Goal: Ask a question: Seek information or help from site administrators or community

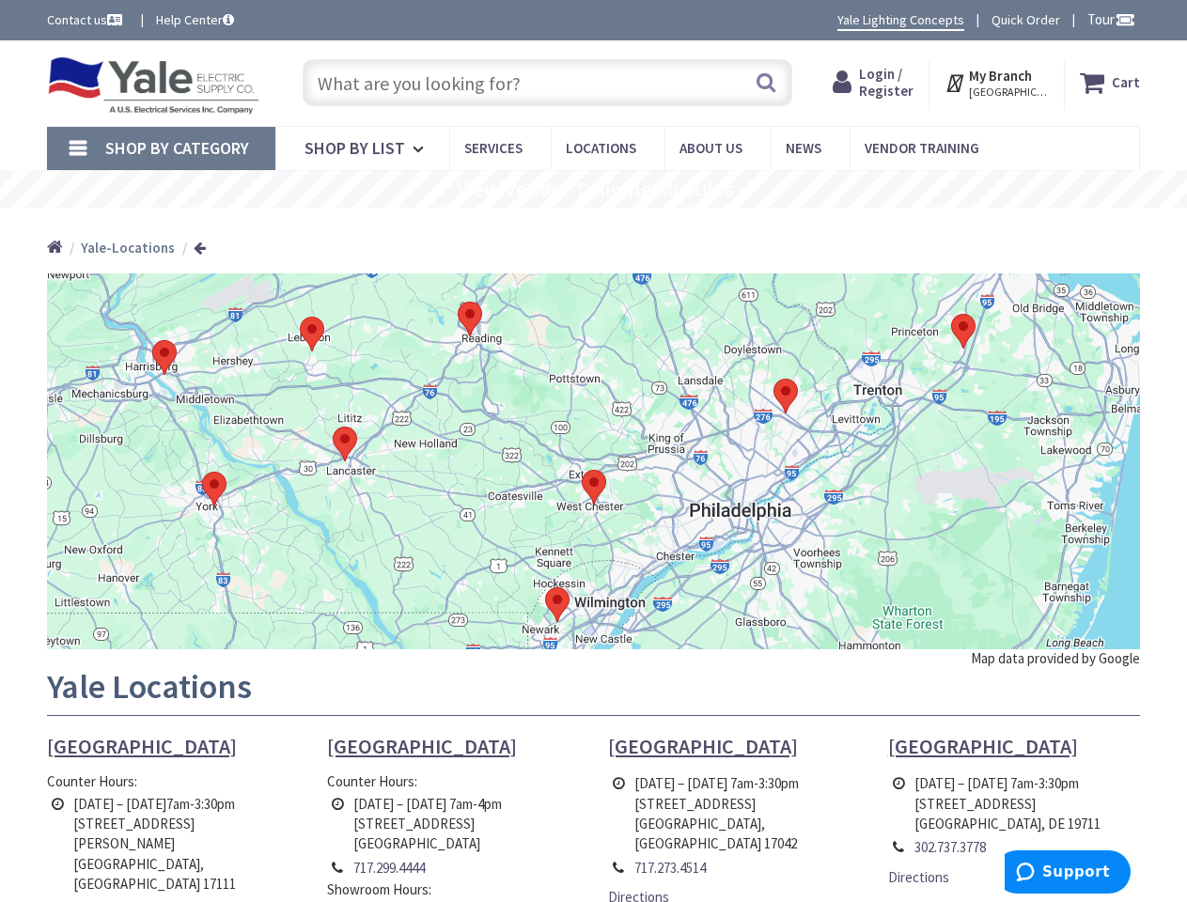
click at [593, 451] on div at bounding box center [593, 461] width 1093 height 376
click at [1108, 19] on span "Tour" at bounding box center [1111, 19] width 48 height 18
click at [1124, 19] on div at bounding box center [593, 451] width 1187 height 902
click at [998, 83] on strong "My Branch" at bounding box center [1000, 76] width 63 height 18
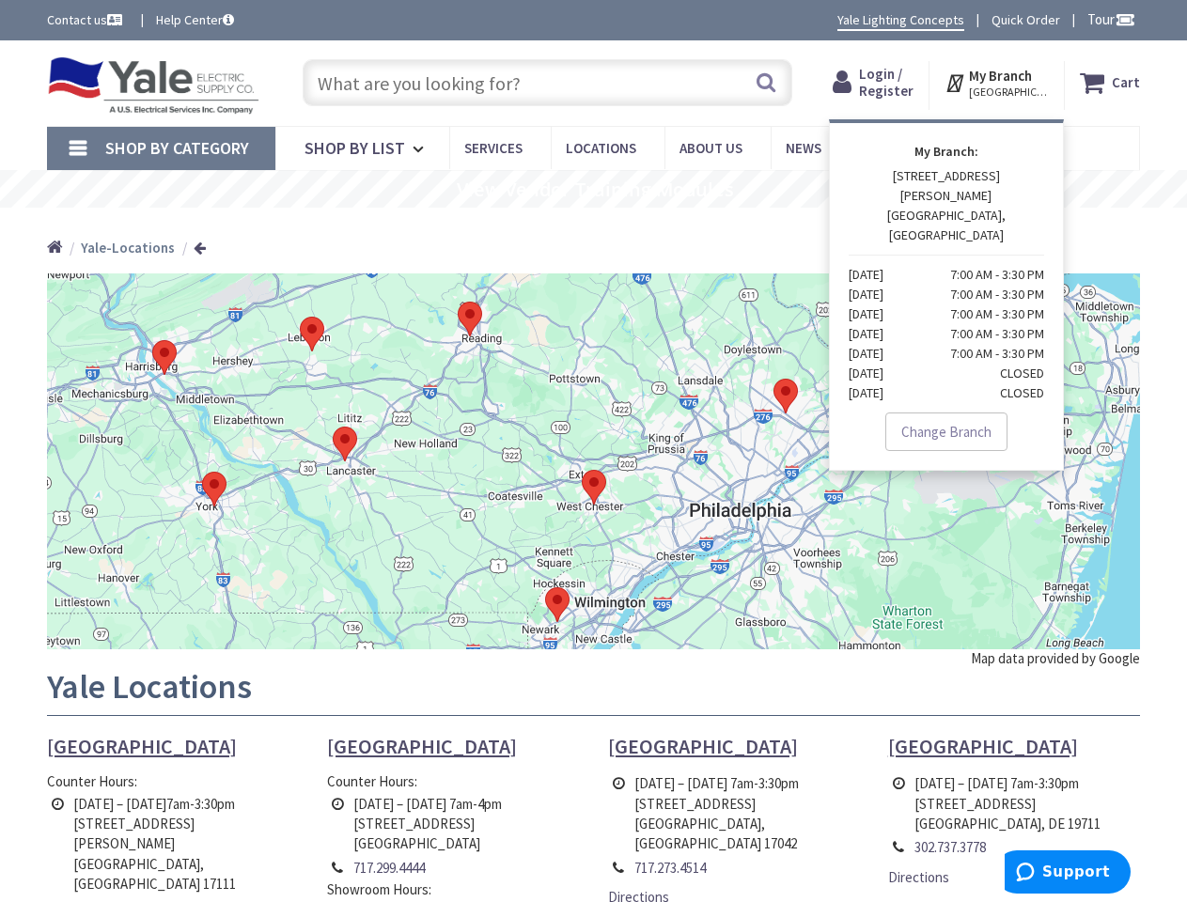
click at [161, 148] on span "Shop By Category" at bounding box center [177, 148] width 144 height 22
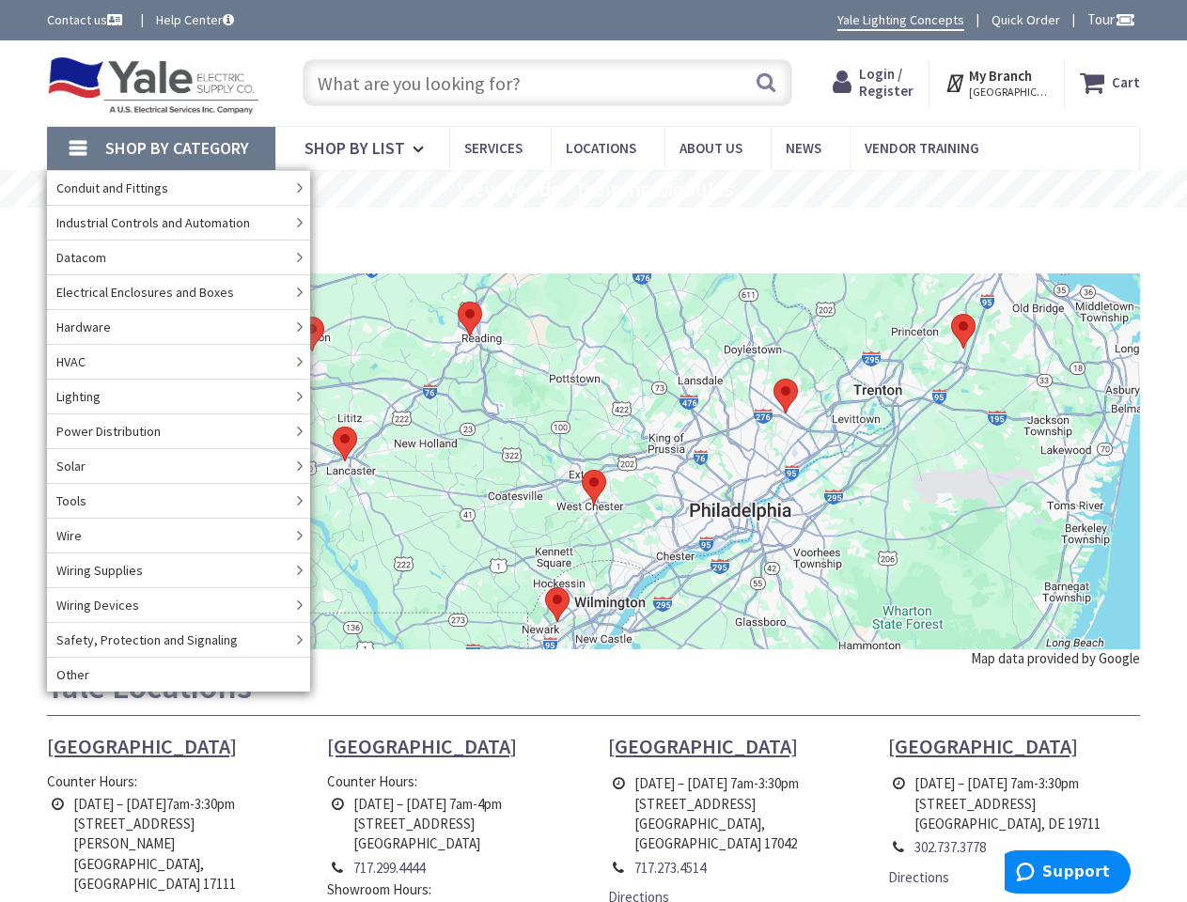
click at [593, 189] on rs-slide "View Vendor Training Modules" at bounding box center [593, 189] width 1187 height 38
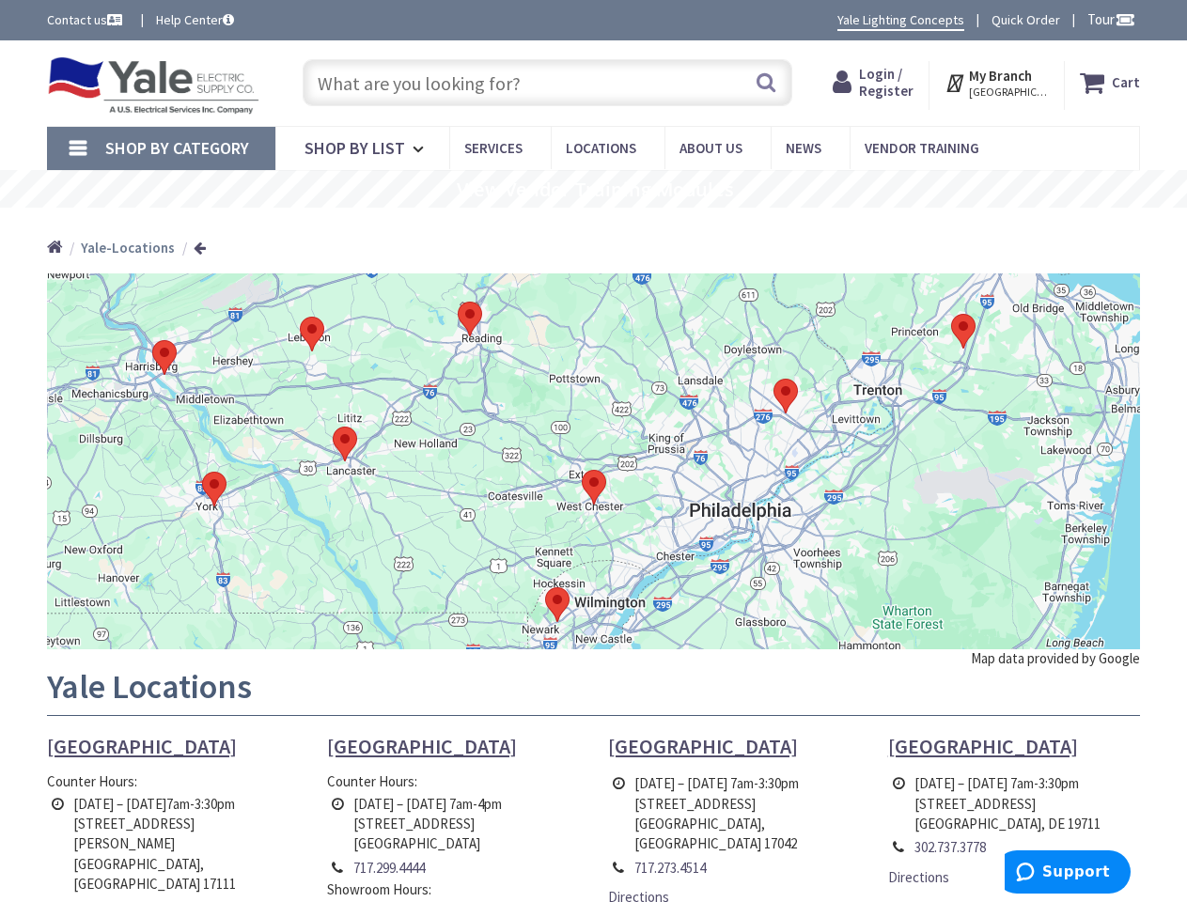
click at [593, 461] on div at bounding box center [593, 461] width 1093 height 376
click at [1067, 872] on span "Support" at bounding box center [1076, 872] width 68 height 17
